Goal: Check status: Check status

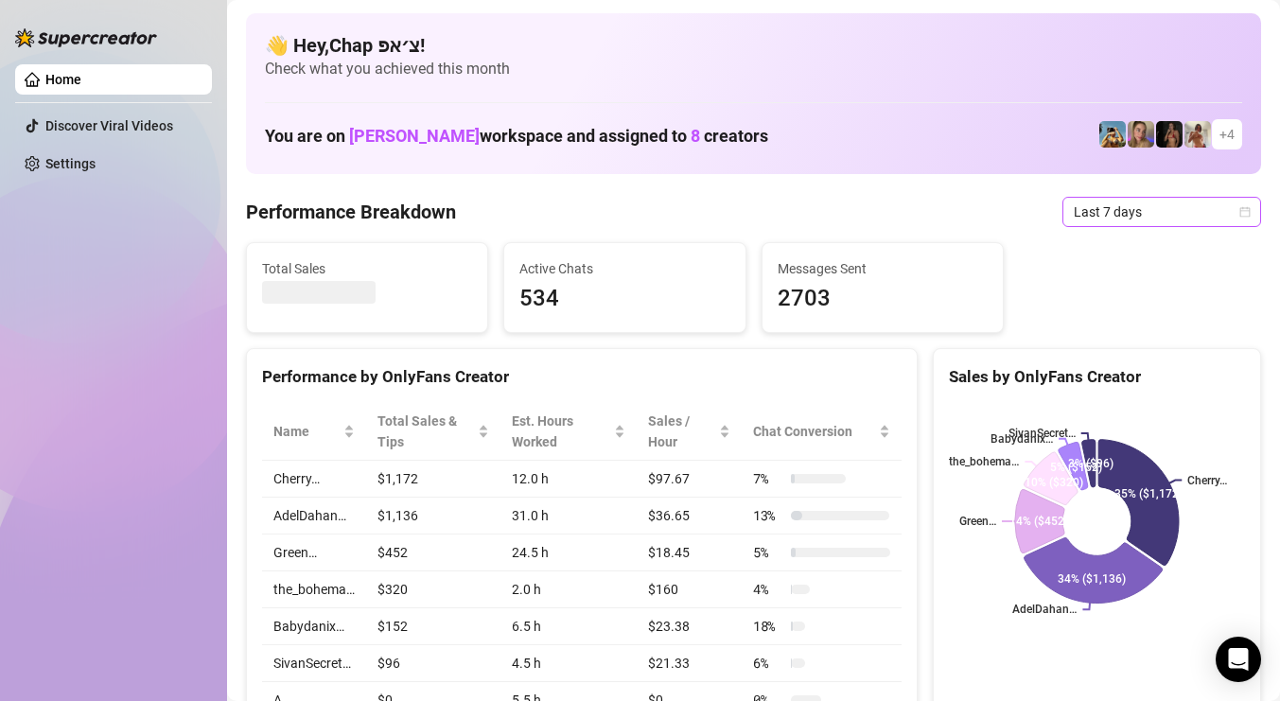
click at [1097, 213] on span "Last 7 days" at bounding box center [1161, 212] width 176 height 28
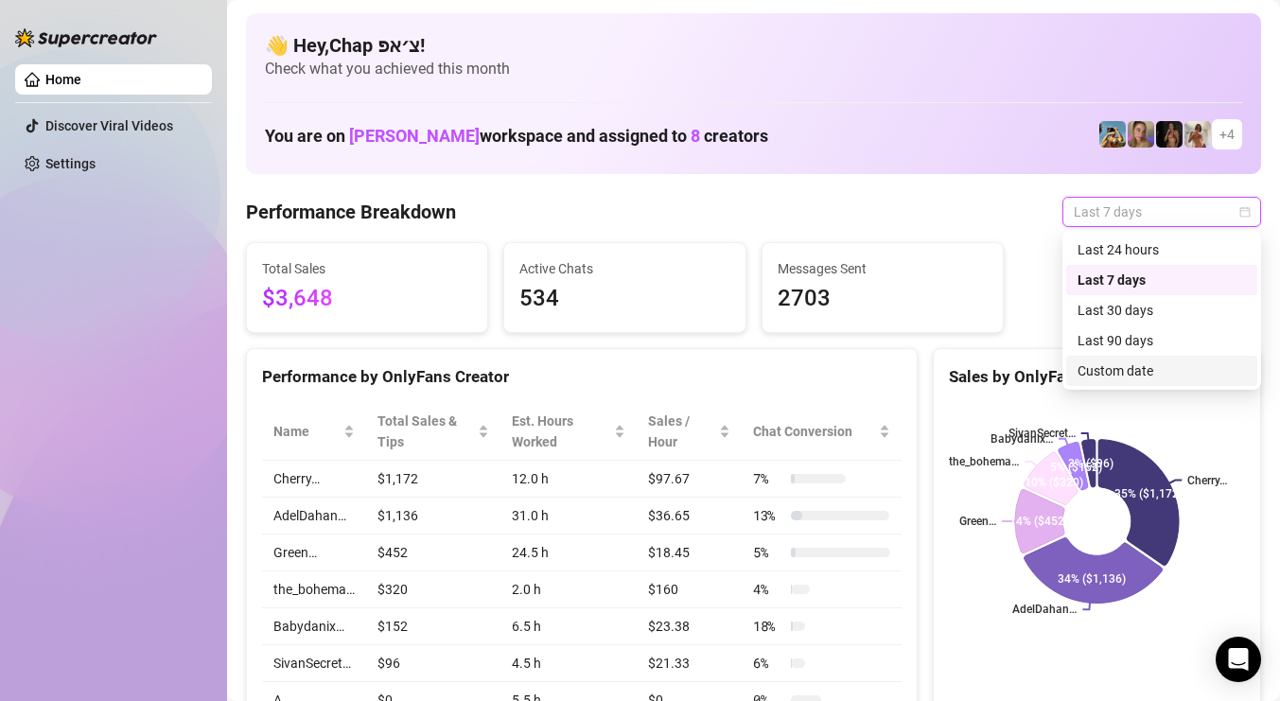
click at [1160, 361] on div "Custom date" at bounding box center [1161, 370] width 168 height 21
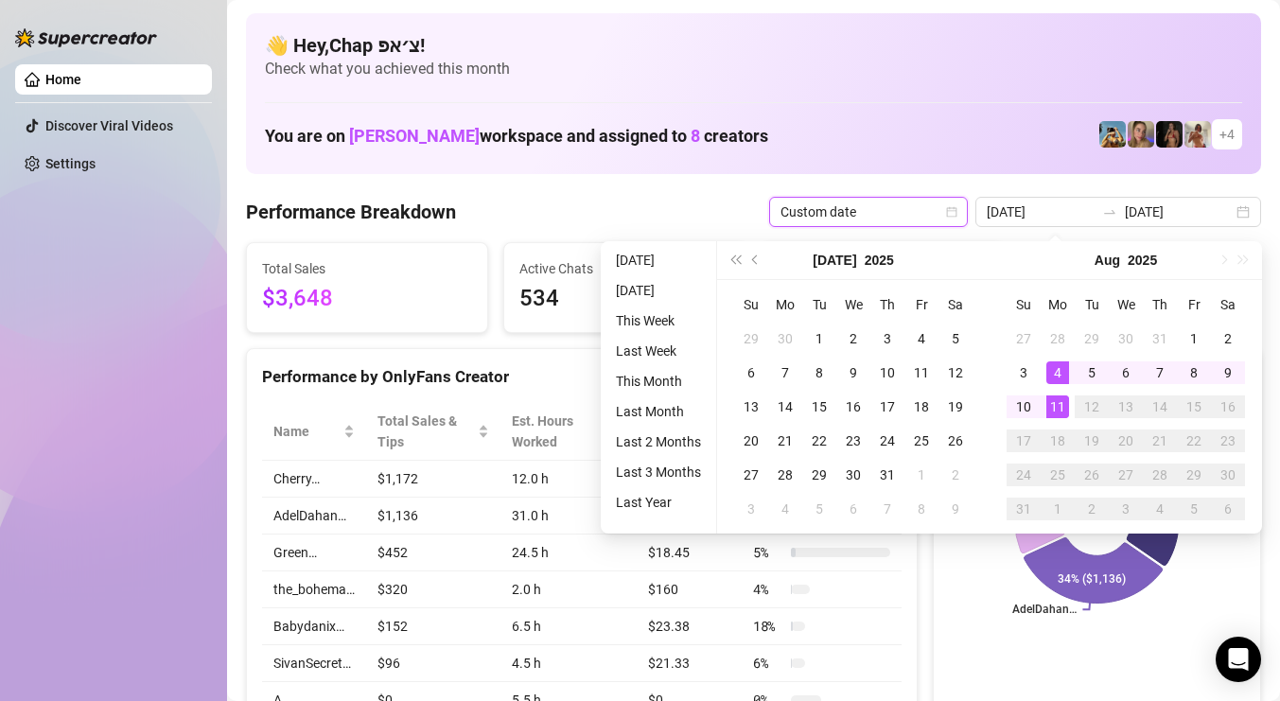
type input "[DATE]"
click at [1055, 401] on div "11" at bounding box center [1057, 406] width 23 height 23
type input "[DATE]"
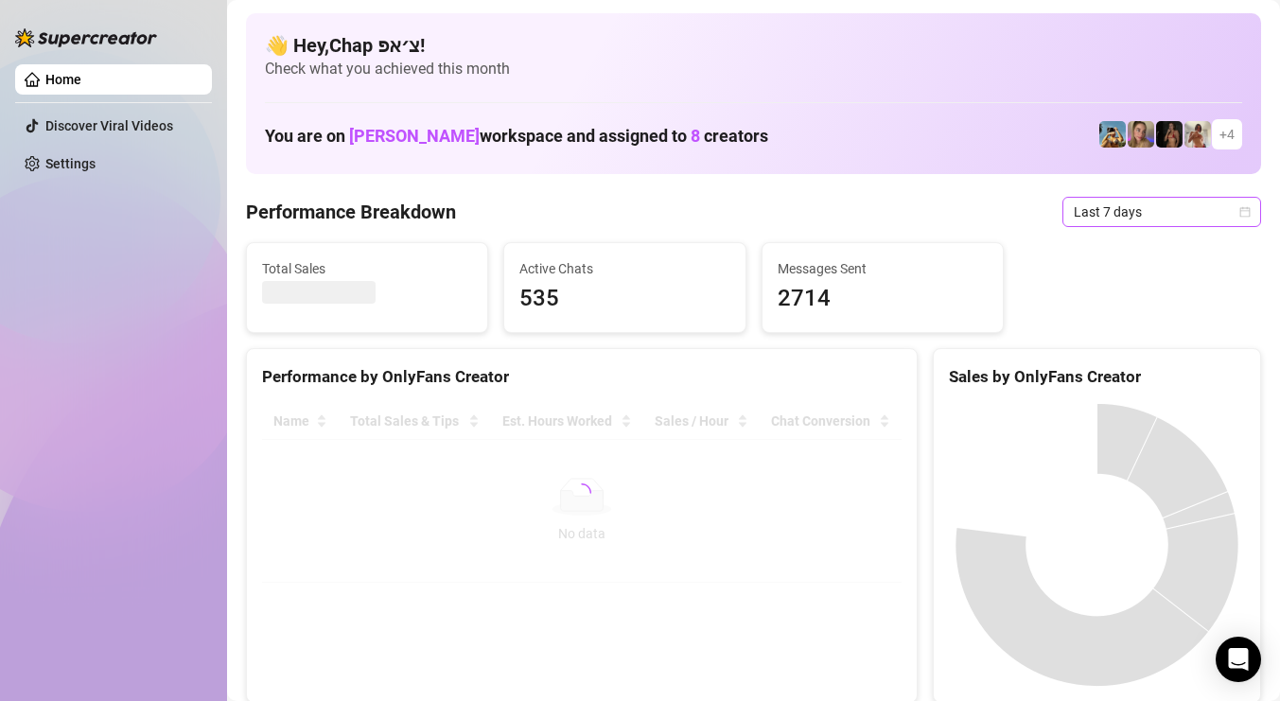
click at [1082, 223] on span "Last 7 days" at bounding box center [1161, 212] width 176 height 28
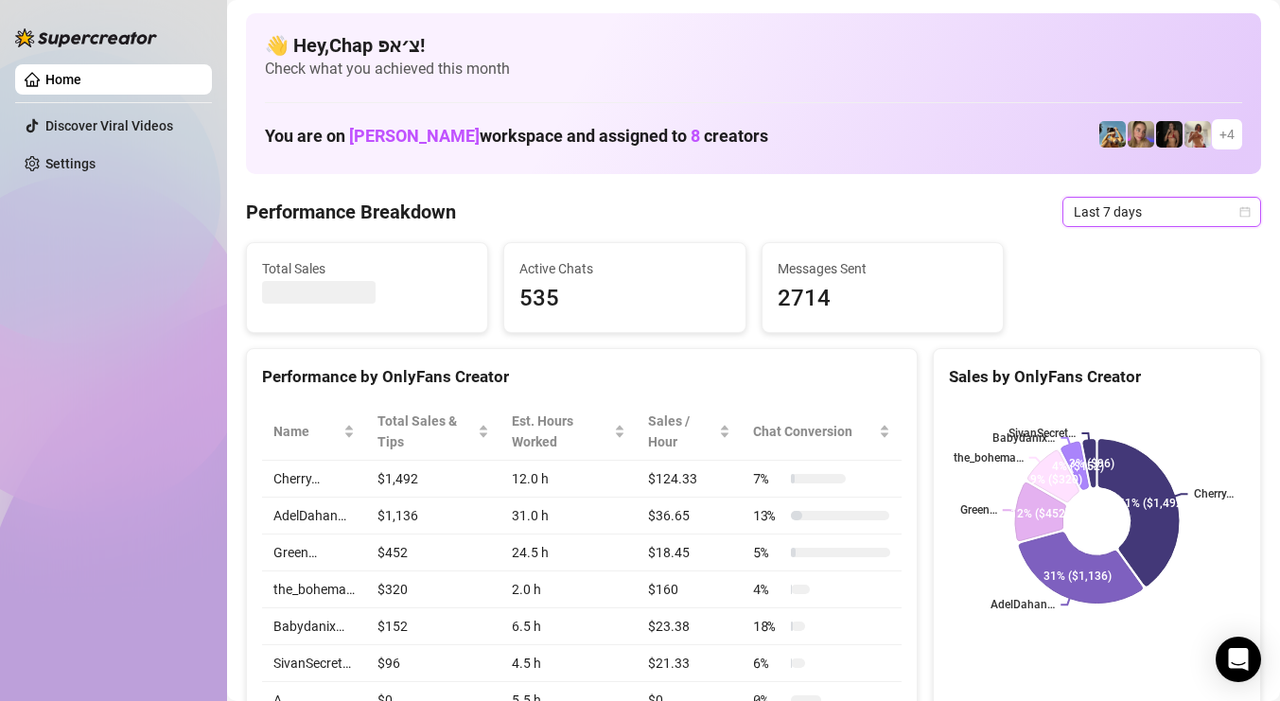
click at [1082, 223] on span "Last 7 days" at bounding box center [1161, 212] width 176 height 28
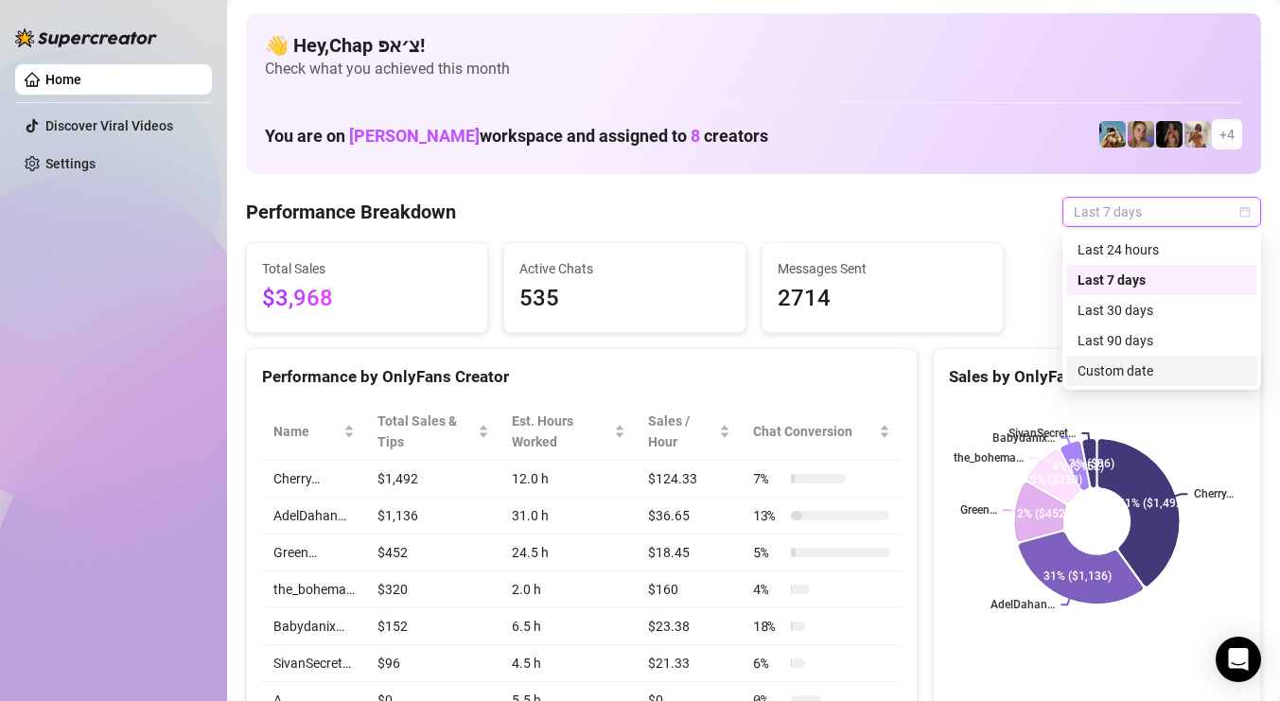
click at [1103, 366] on div "Custom date" at bounding box center [1161, 370] width 168 height 21
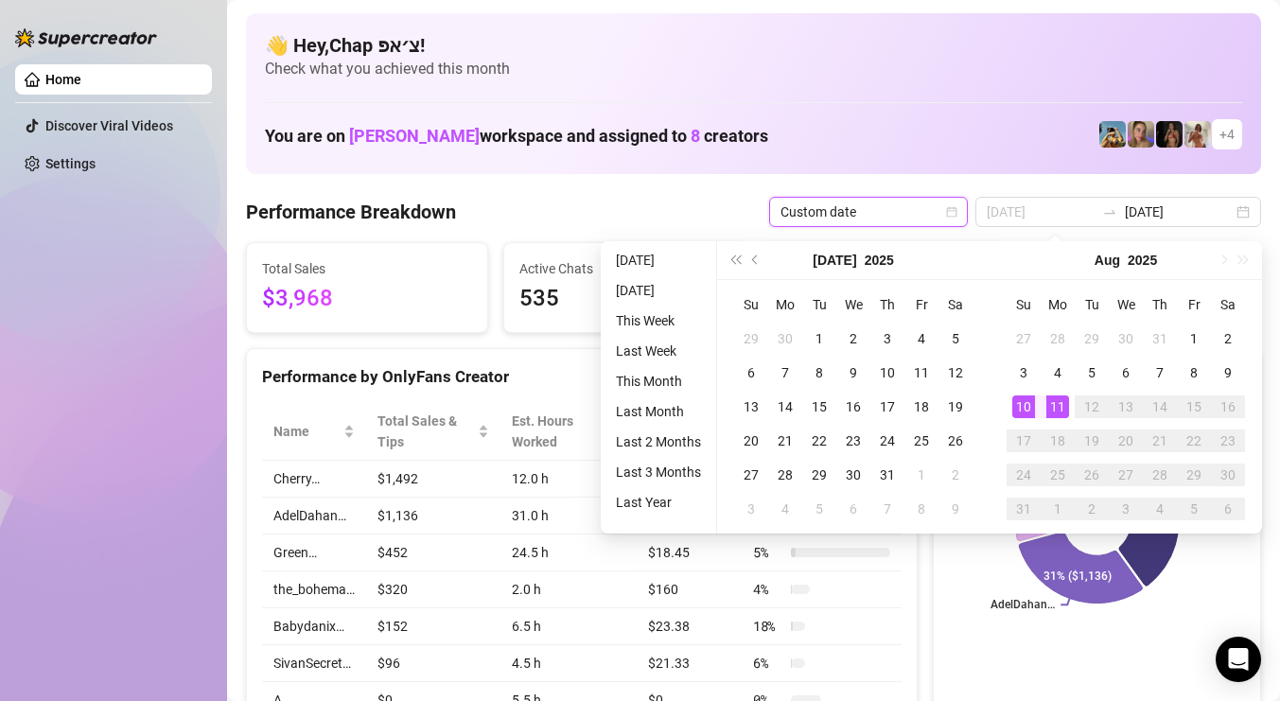
type input "[DATE]"
click at [1059, 406] on div "11" at bounding box center [1057, 406] width 23 height 23
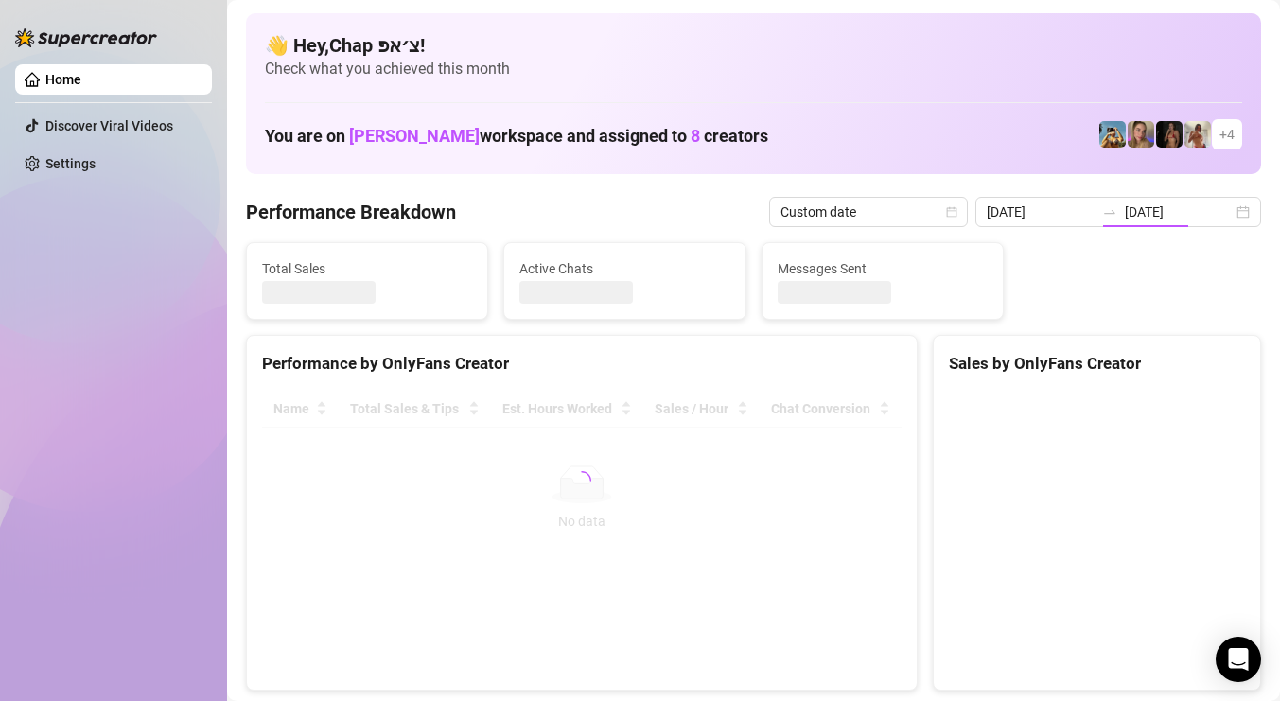
type input "2025-08-11"
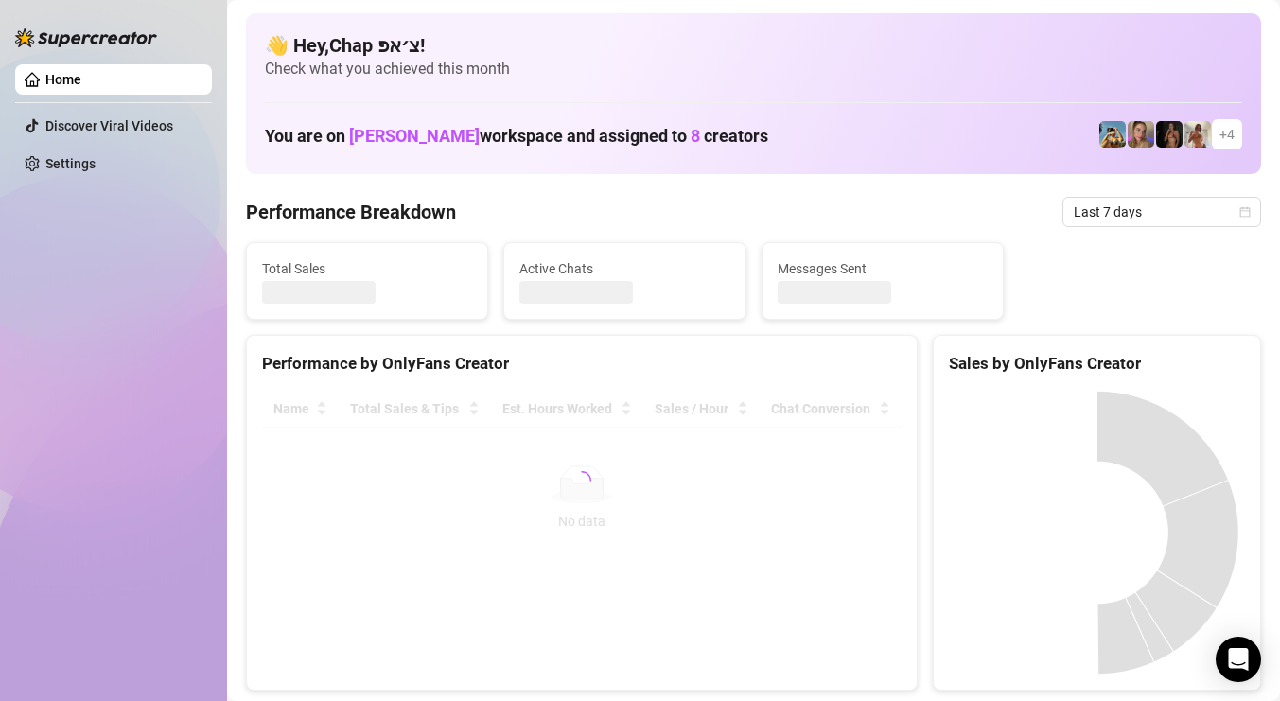
click at [1131, 224] on span "Last 7 days" at bounding box center [1161, 212] width 176 height 28
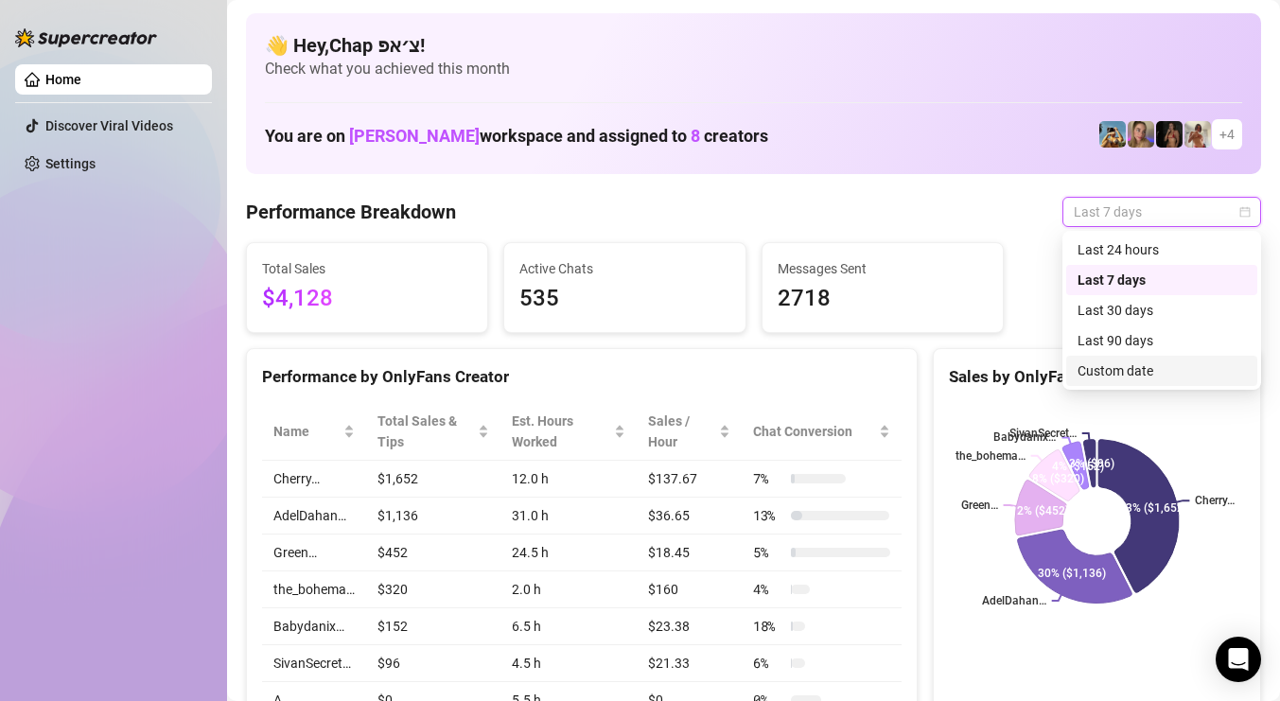
click at [1160, 371] on div "Custom date" at bounding box center [1161, 370] width 168 height 21
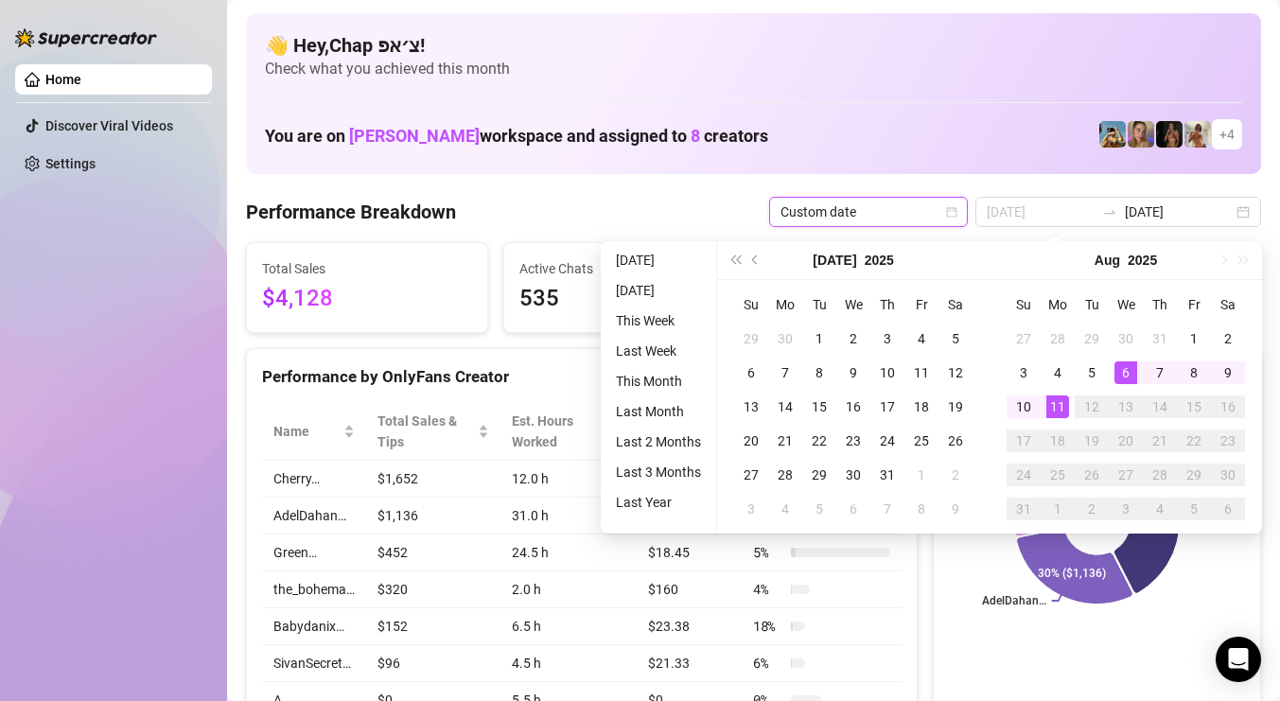
type input "[DATE]"
click at [1056, 402] on div "11" at bounding box center [1057, 406] width 23 height 23
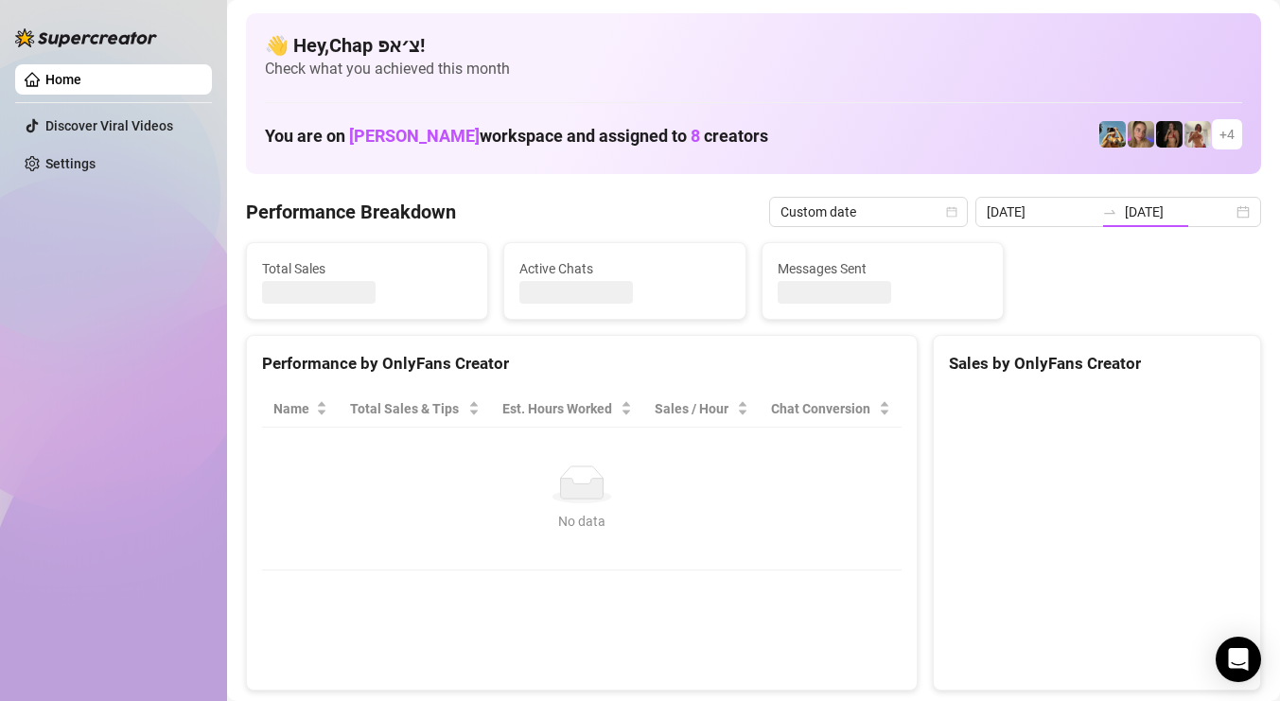
type input "[DATE]"
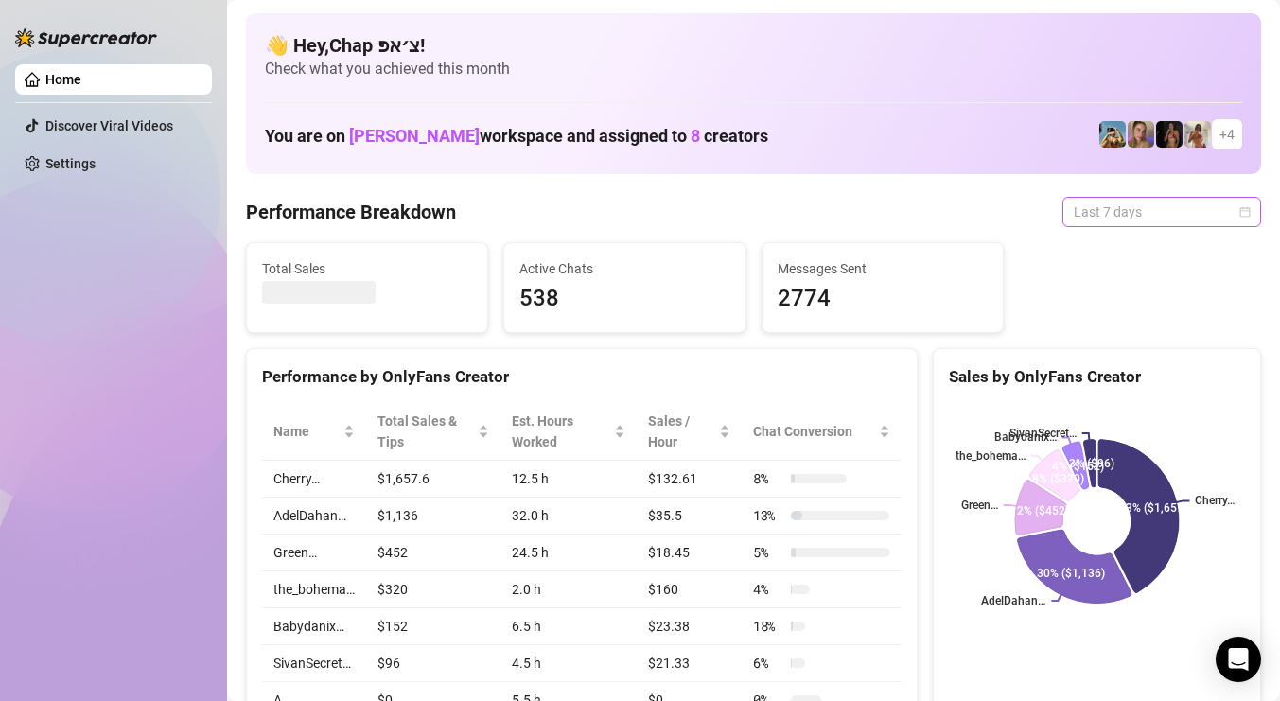
click at [1193, 215] on span "Last 7 days" at bounding box center [1161, 212] width 176 height 28
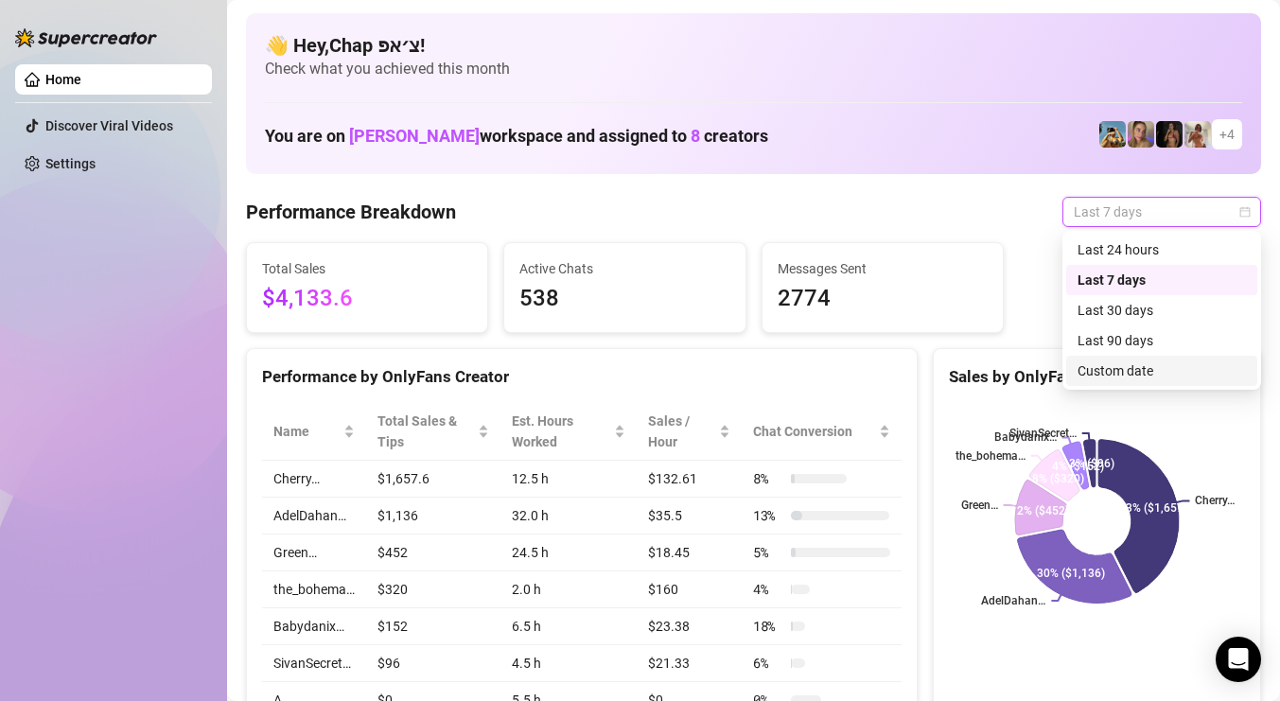
click at [1116, 364] on div "Custom date" at bounding box center [1161, 370] width 168 height 21
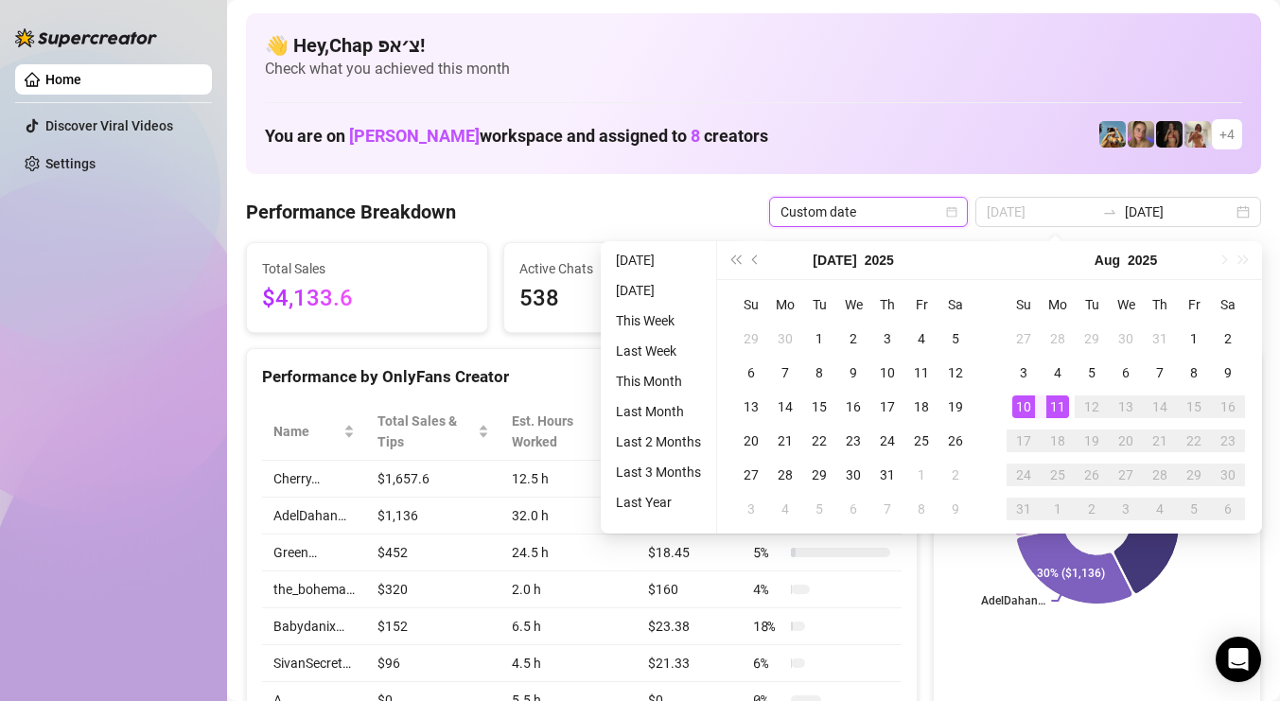
type input "[DATE]"
click at [1050, 405] on div "11" at bounding box center [1057, 406] width 23 height 23
type input "[DATE]"
